Goal: Check status: Check status

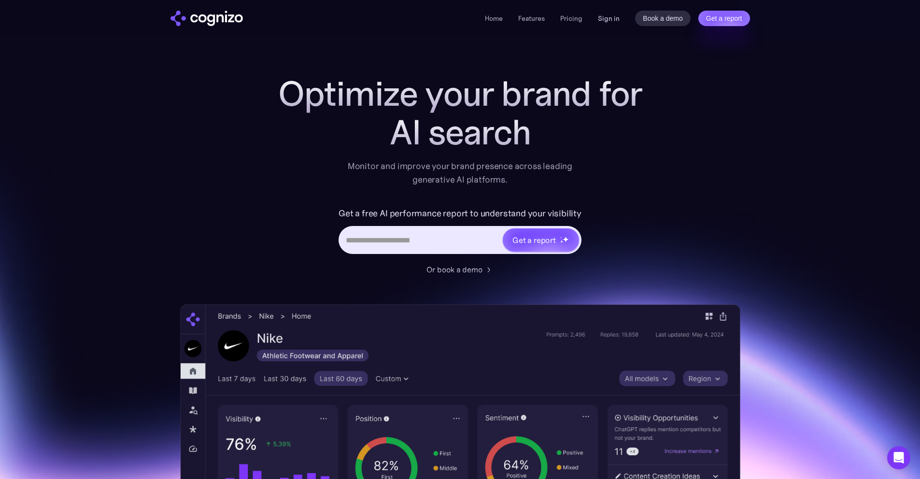
click at [602, 19] on link "Sign in" at bounding box center [609, 19] width 22 height 12
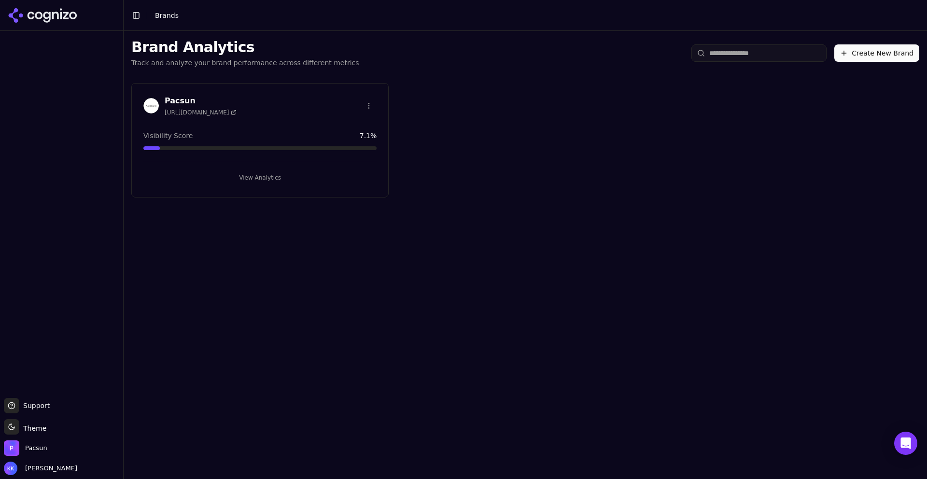
click at [260, 173] on button "View Analytics" at bounding box center [259, 177] width 233 height 15
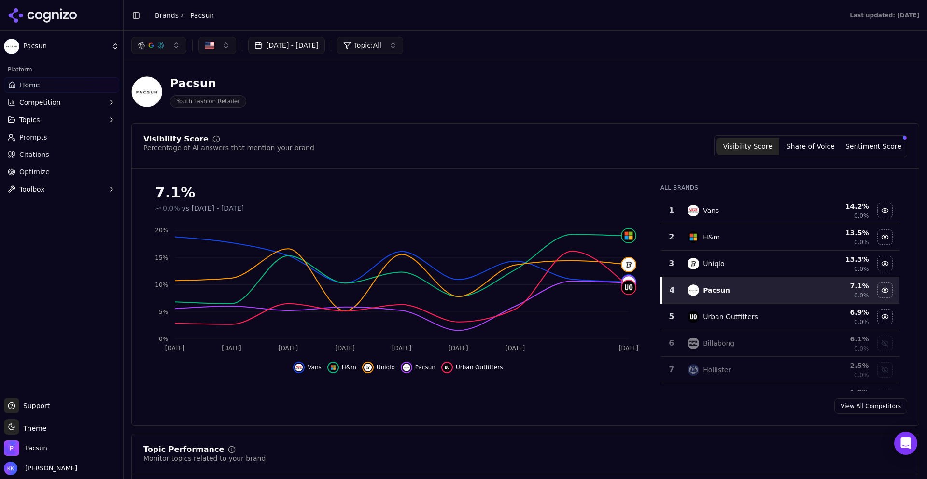
click at [321, 43] on button "Jul 14, 2025 - Aug 13, 2025" at bounding box center [286, 45] width 77 height 17
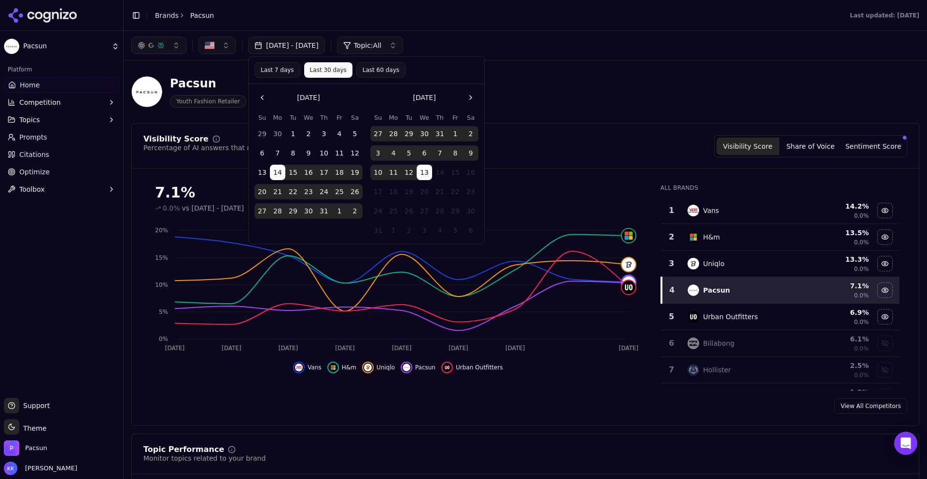
click at [409, 174] on button "12" at bounding box center [408, 172] width 15 height 15
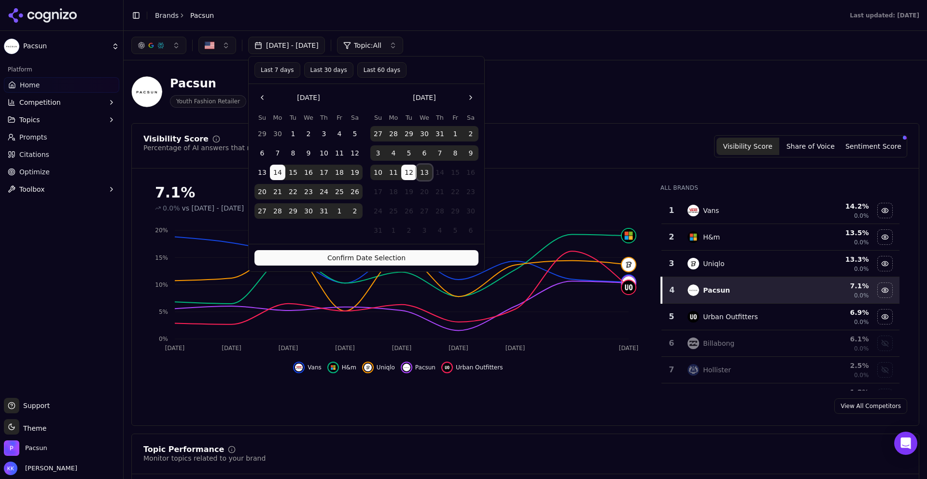
click at [421, 174] on button "13" at bounding box center [424, 172] width 15 height 15
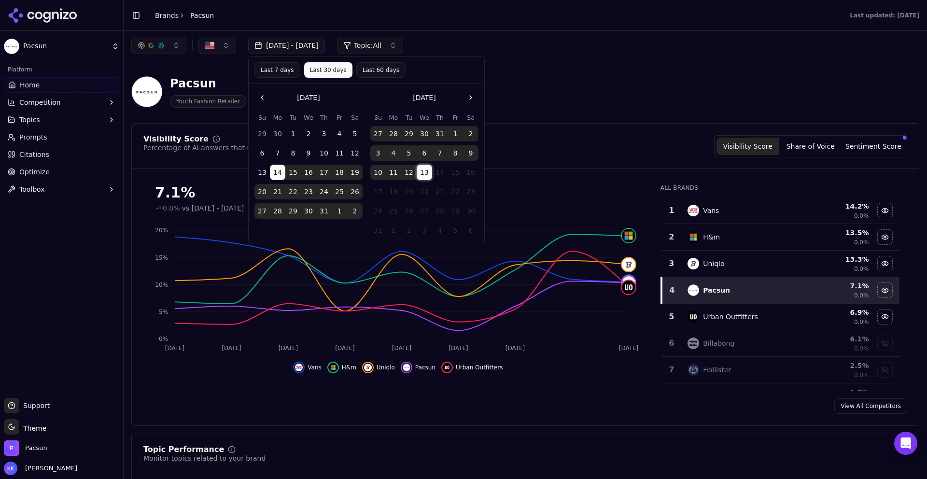
click at [417, 173] on button "13" at bounding box center [424, 172] width 15 height 15
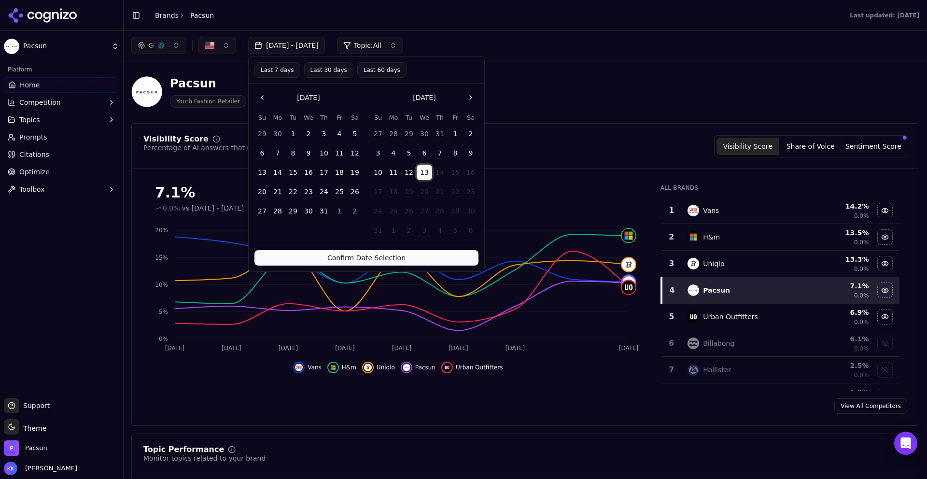
click at [417, 173] on button "13" at bounding box center [424, 172] width 15 height 15
click at [414, 172] on button "12" at bounding box center [408, 172] width 15 height 15
click at [427, 177] on button "13" at bounding box center [424, 172] width 15 height 15
click at [409, 261] on button "Confirm Date Selection" at bounding box center [366, 257] width 224 height 15
